Goal: Information Seeking & Learning: Learn about a topic

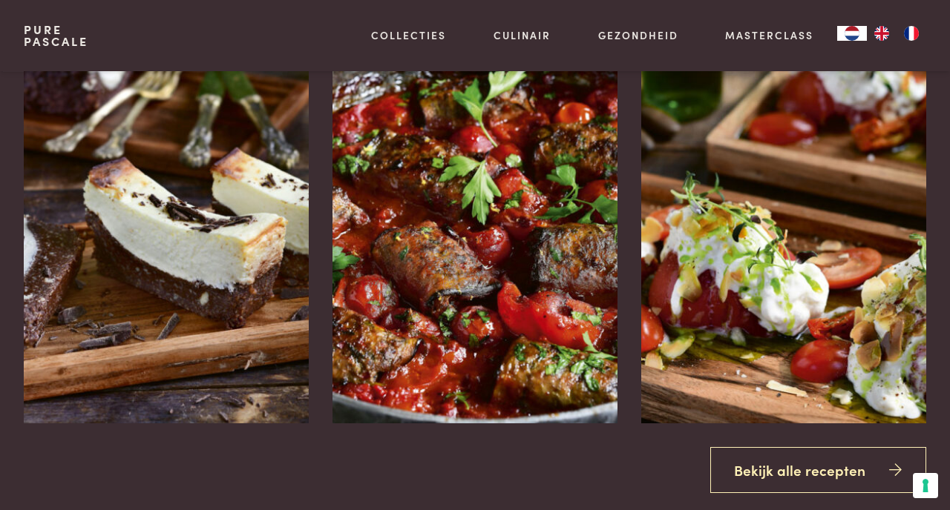
scroll to position [1649, 0]
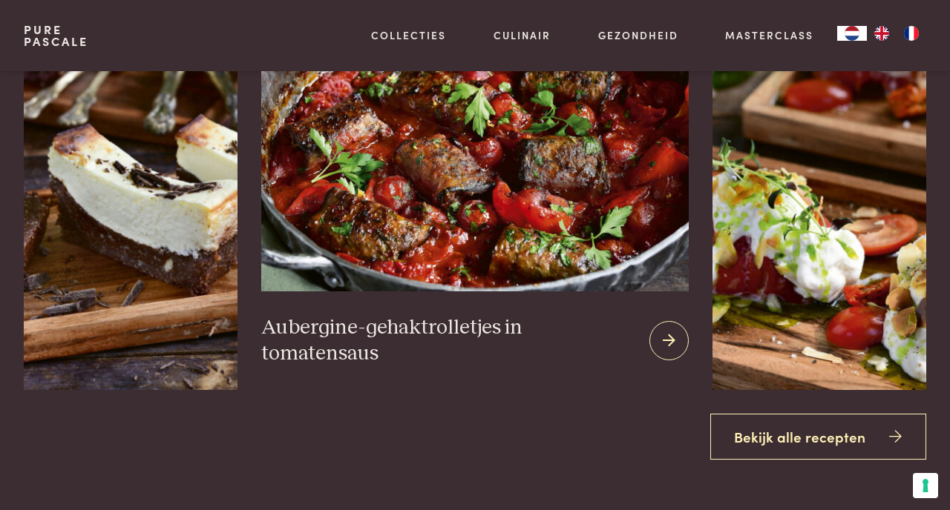
click at [495, 247] on img at bounding box center [474, 118] width 427 height 346
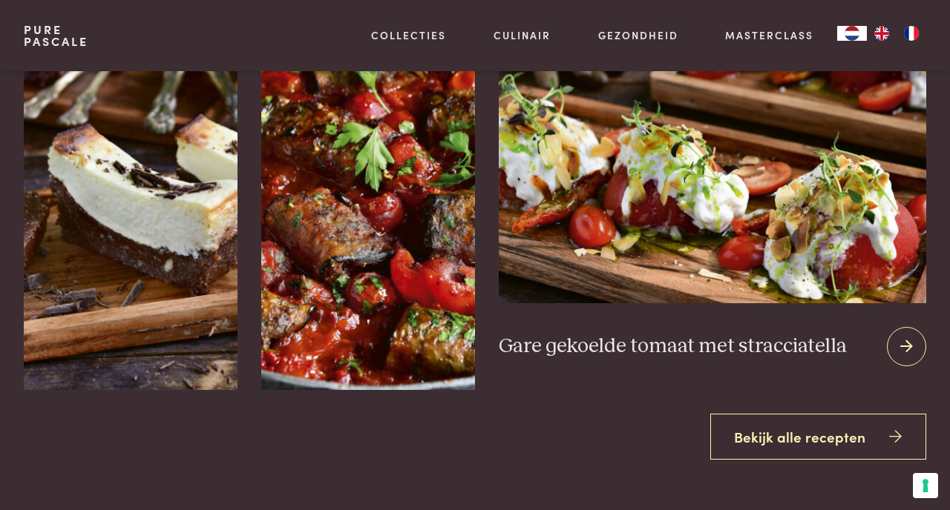
click at [913, 346] on div at bounding box center [906, 346] width 39 height 39
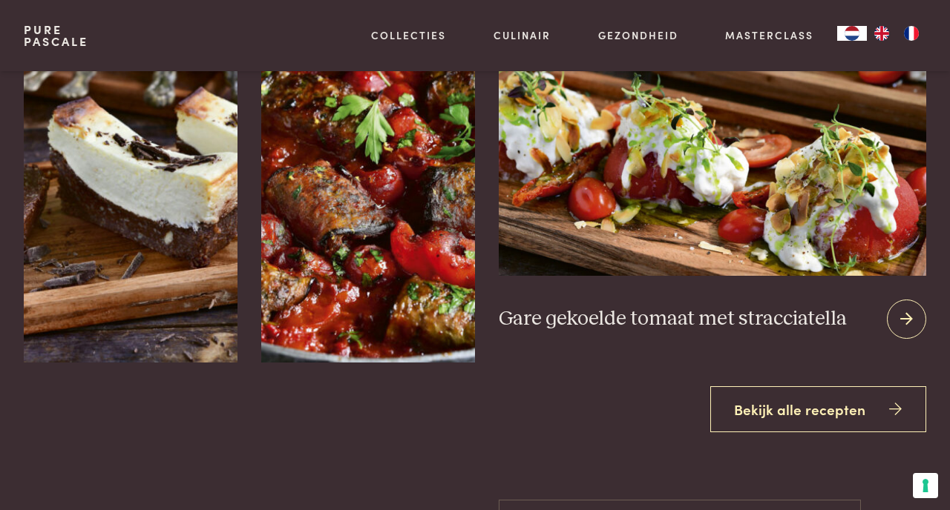
scroll to position [1676, 0]
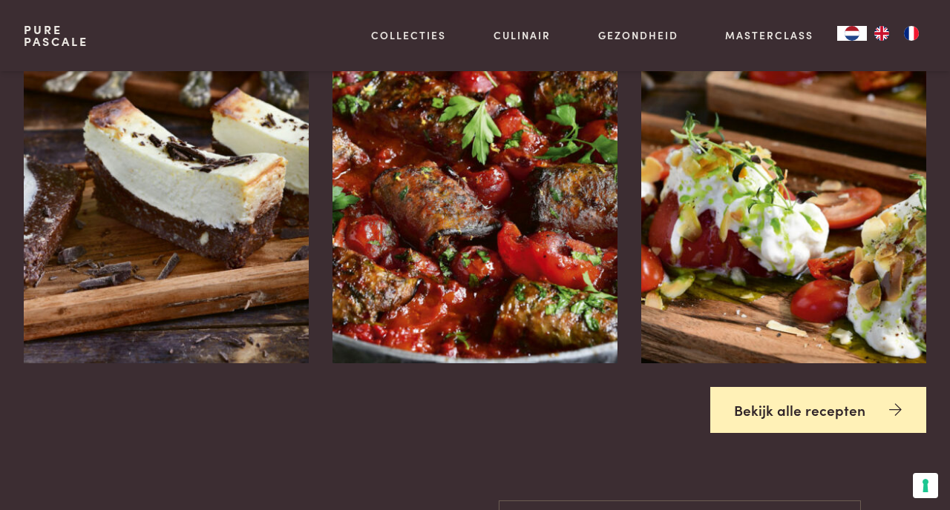
click at [806, 415] on link "Bekijk alle recepten" at bounding box center [818, 410] width 217 height 47
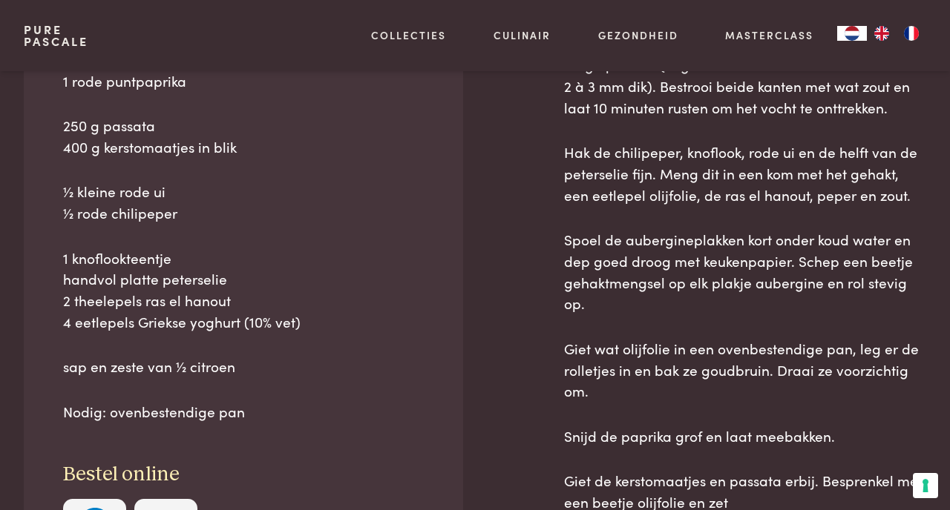
scroll to position [732, 0]
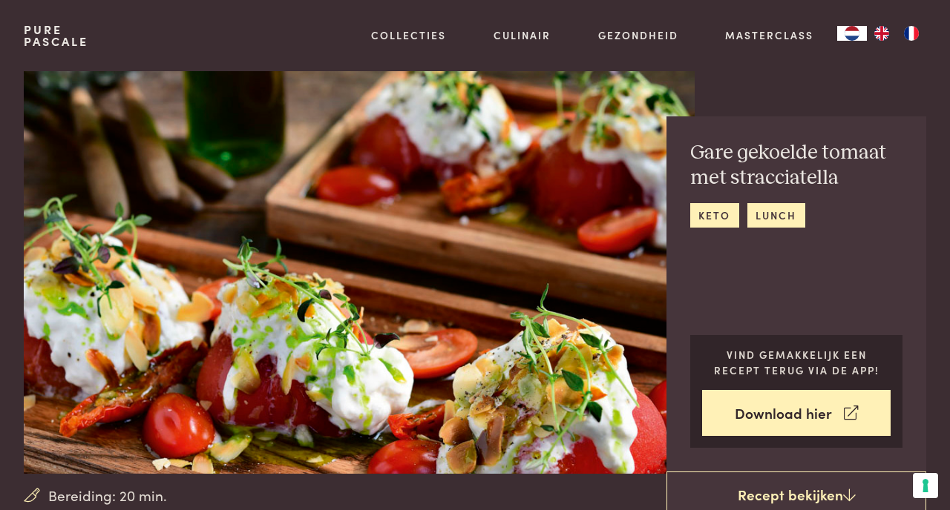
scroll to position [1, 0]
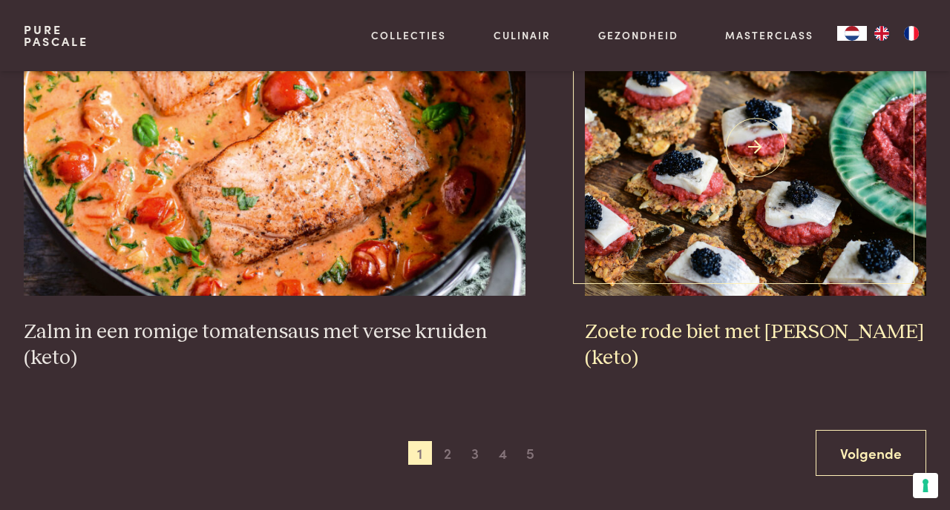
scroll to position [2562, 0]
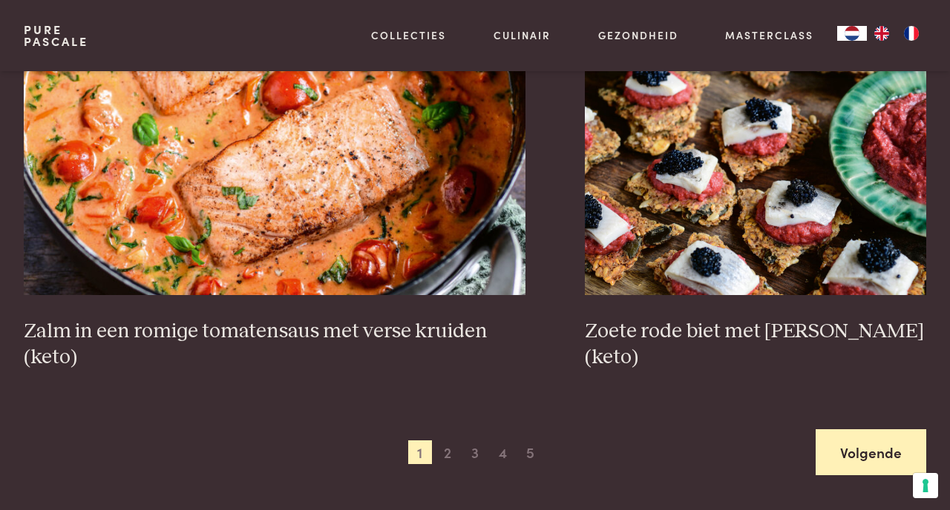
click at [846, 443] on link "Volgende" at bounding box center [870, 453] width 111 height 47
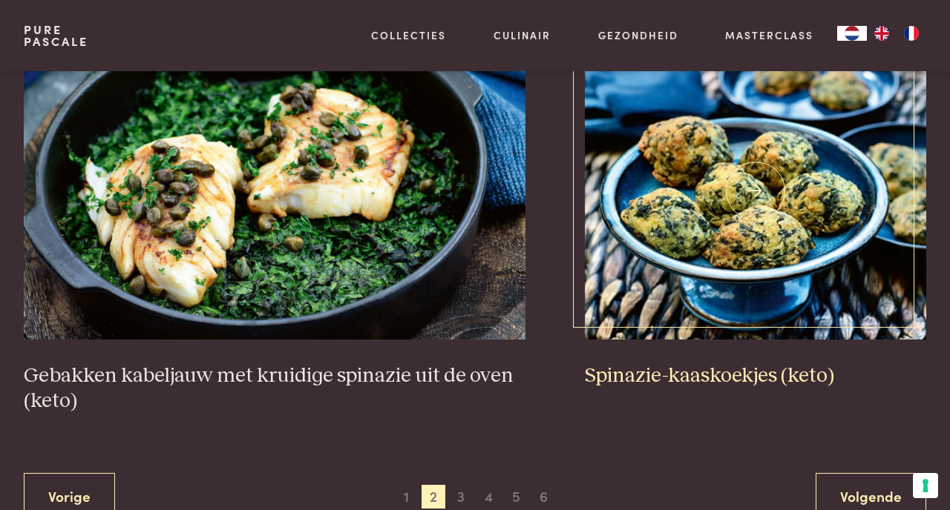
scroll to position [2544, 0]
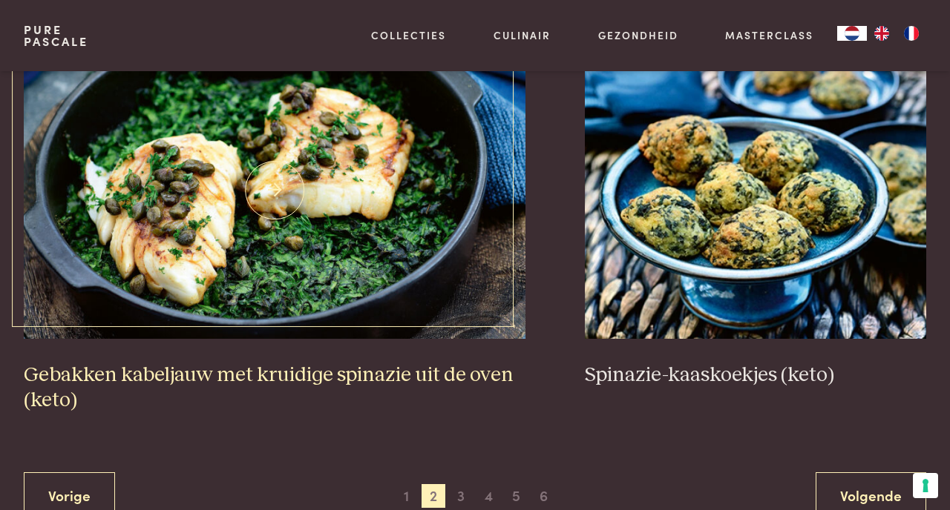
click at [429, 218] on img at bounding box center [275, 190] width 502 height 297
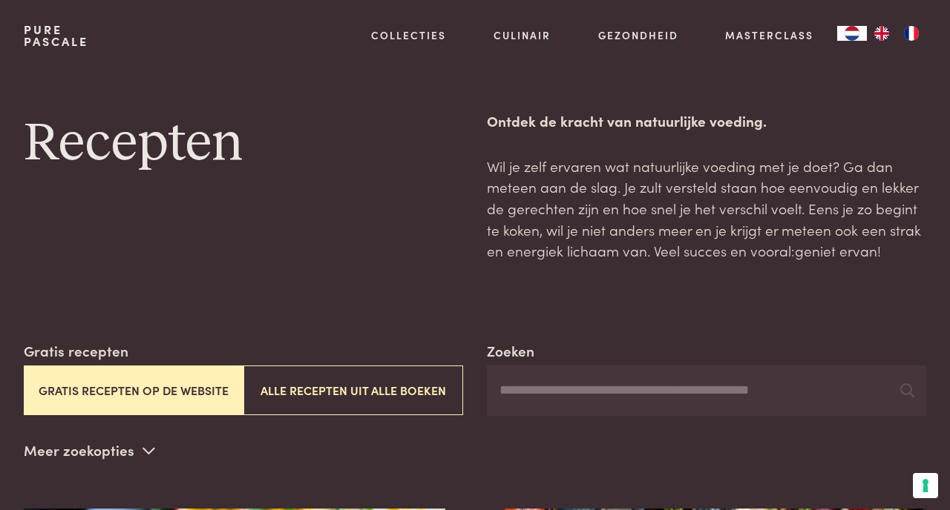
scroll to position [0, 0]
click at [597, 388] on input "Zoeken" at bounding box center [706, 391] width 439 height 50
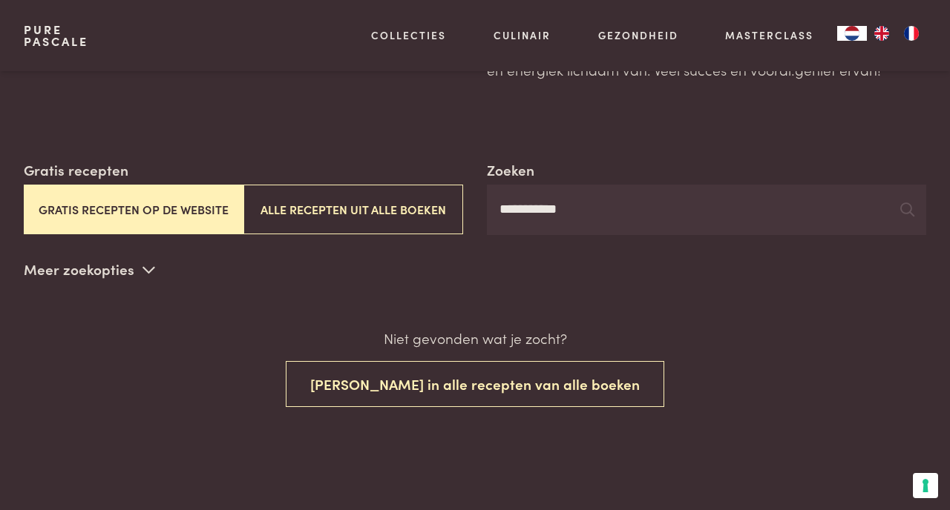
scroll to position [180, 0]
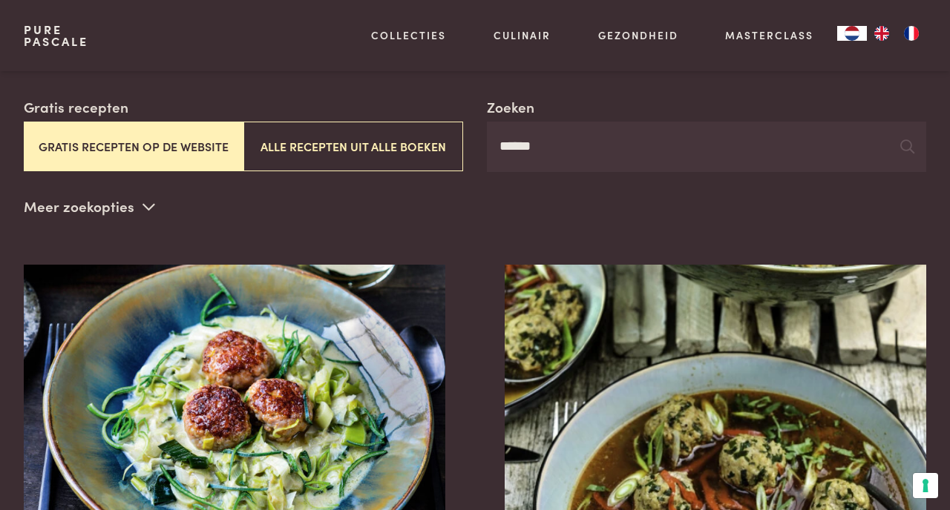
scroll to position [2, 0]
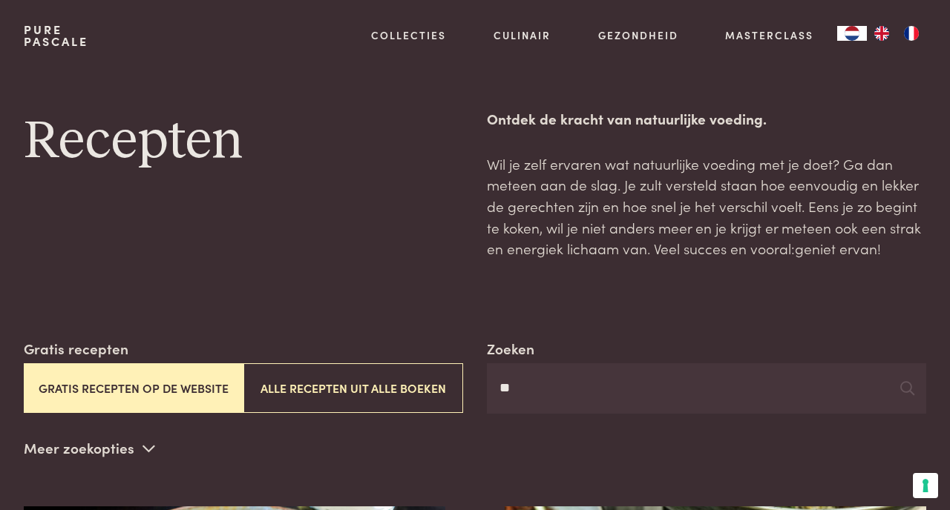
type input "*"
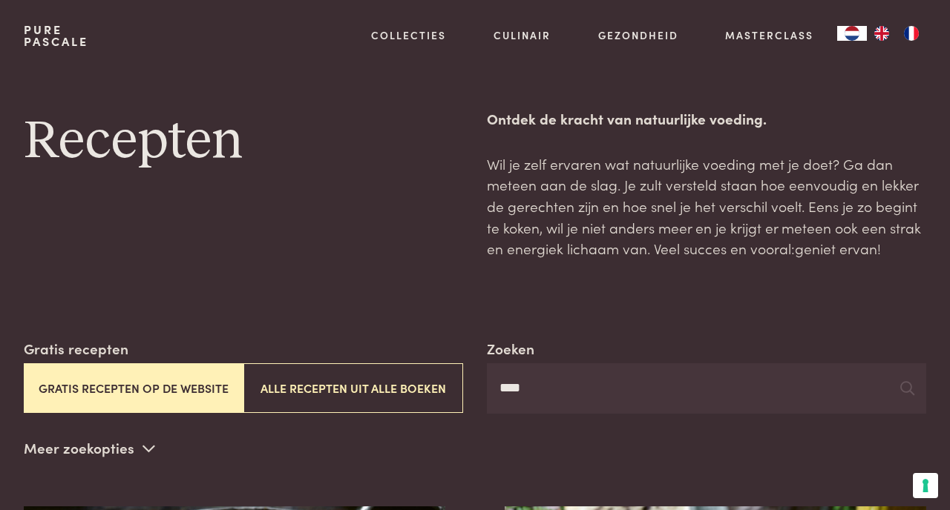
type input "****"
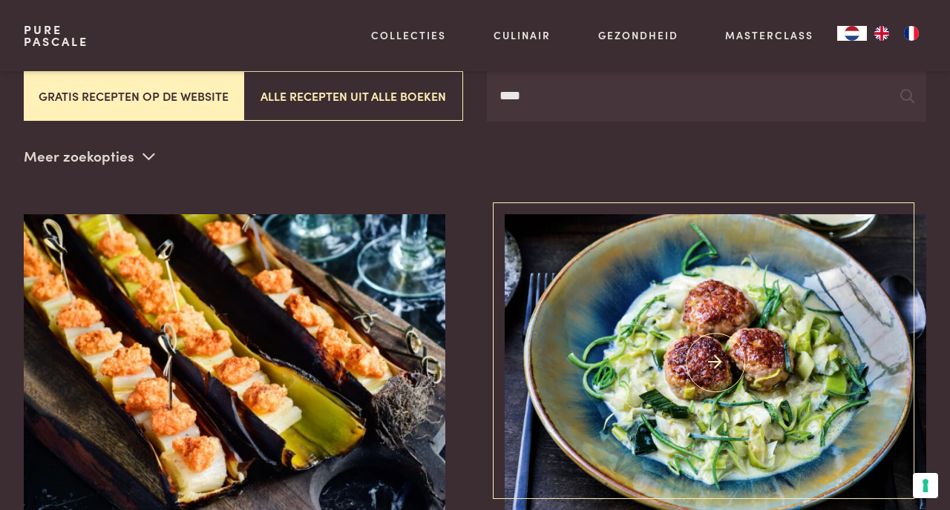
scroll to position [291, 0]
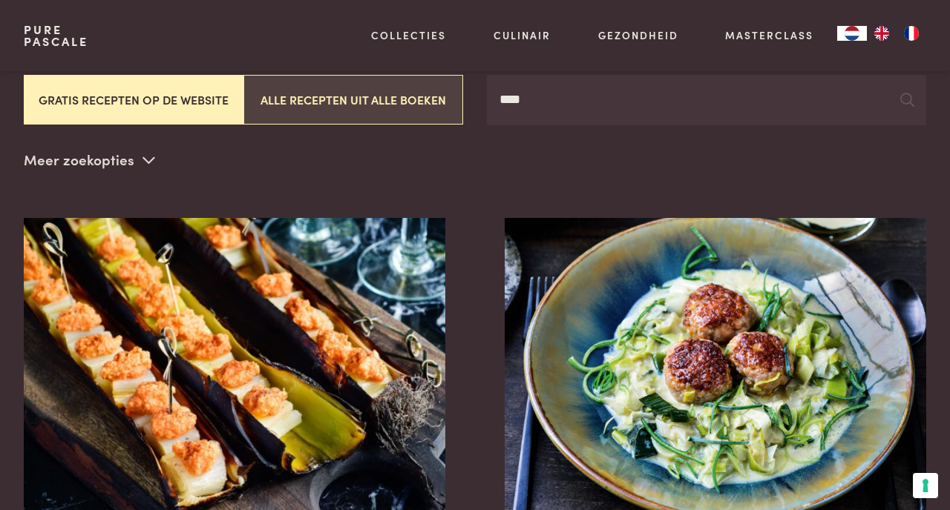
click at [330, 104] on button "Alle recepten uit alle boeken" at bounding box center [353, 100] width 220 height 50
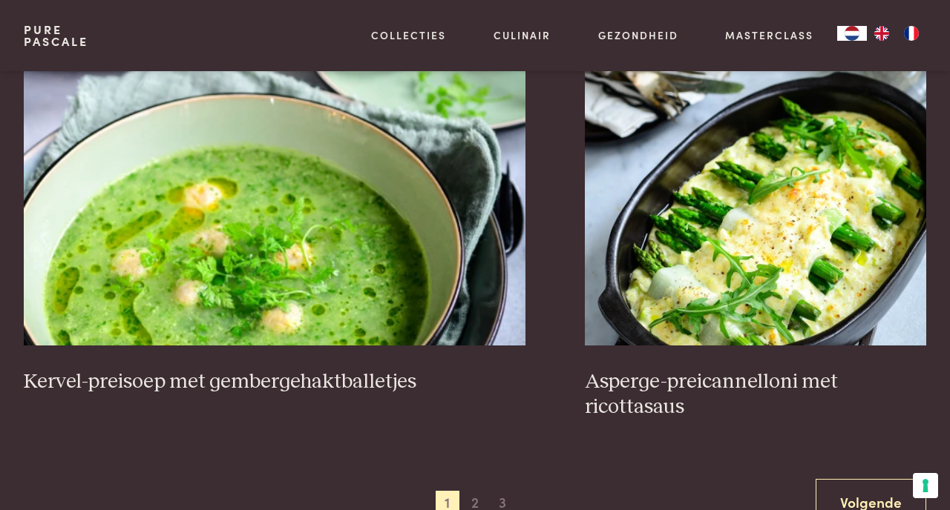
scroll to position [2541, 0]
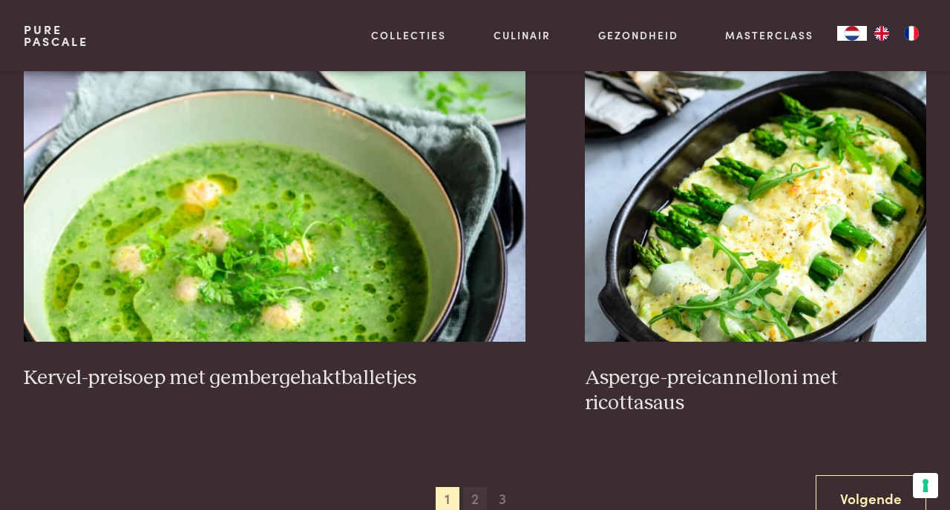
click at [476, 494] on span "2" at bounding box center [475, 499] width 24 height 24
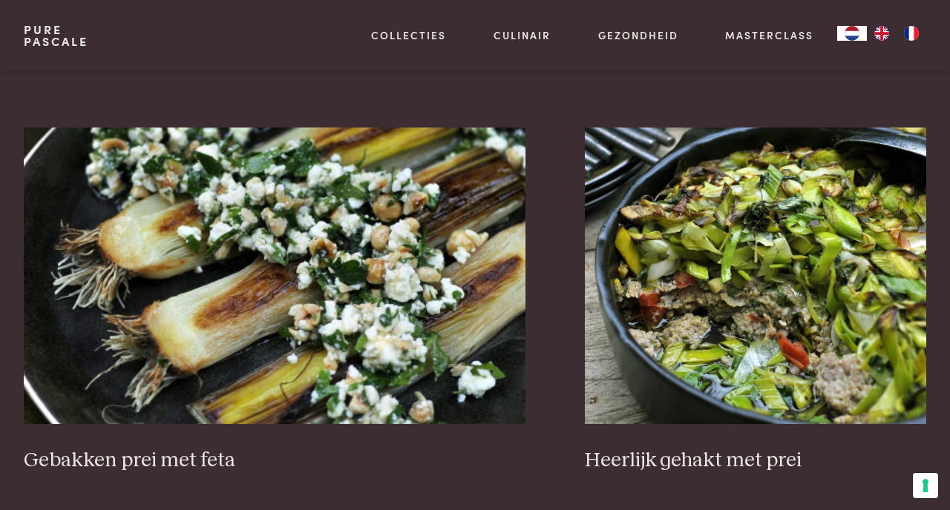
scroll to position [2512, 0]
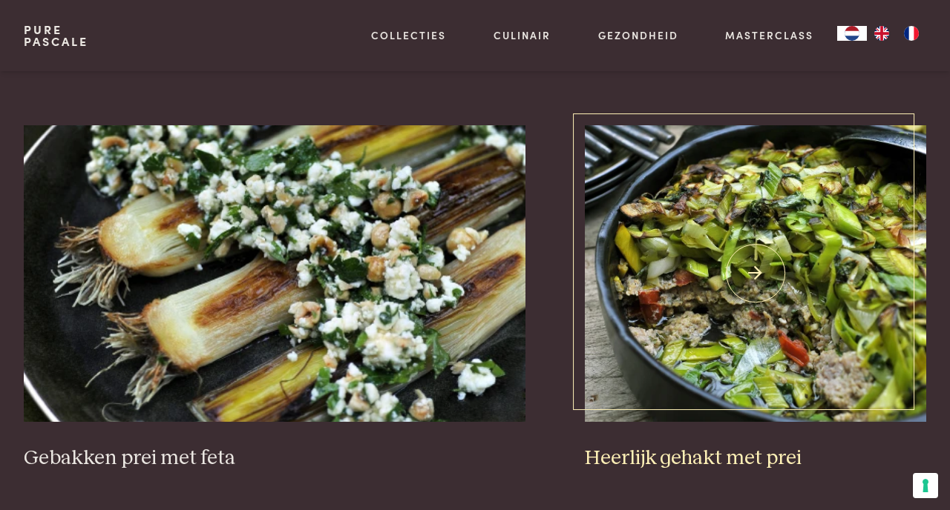
click at [823, 272] on img at bounding box center [755, 273] width 341 height 297
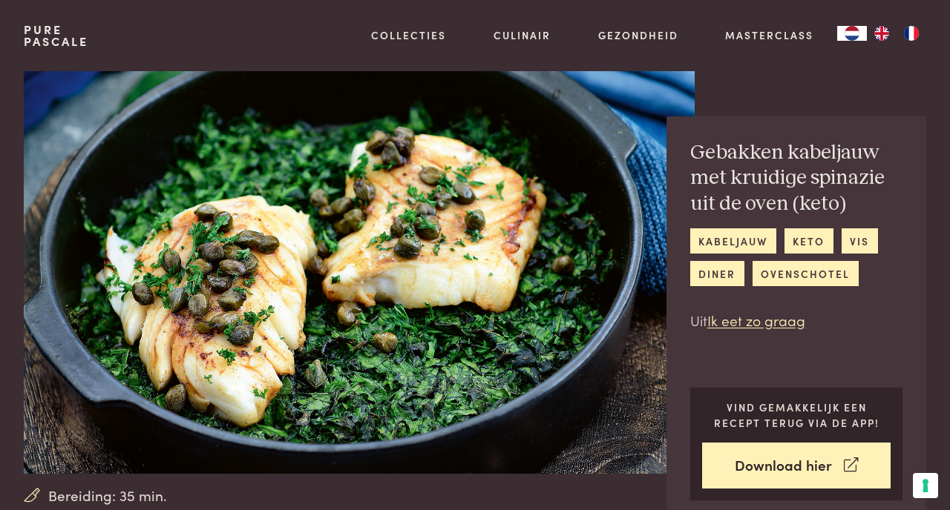
scroll to position [1, 0]
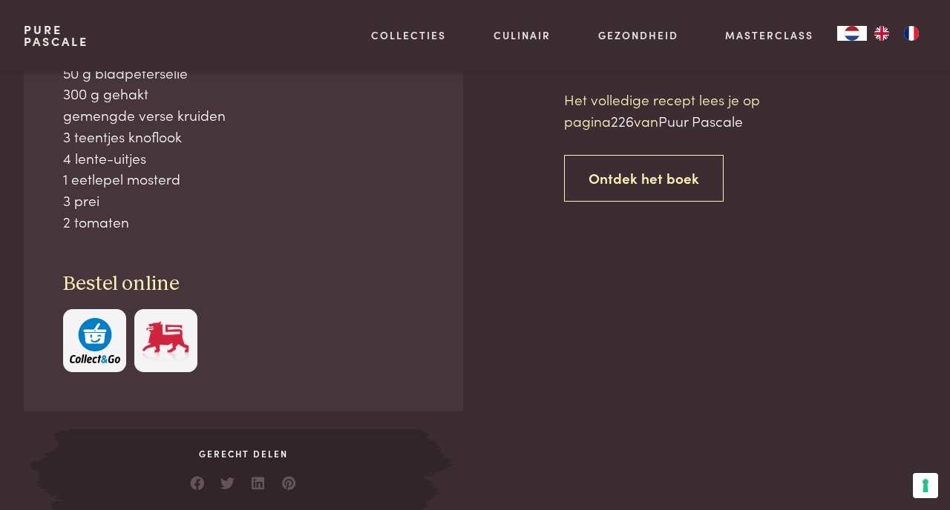
scroll to position [616, 0]
